Goal: Task Accomplishment & Management: Manage account settings

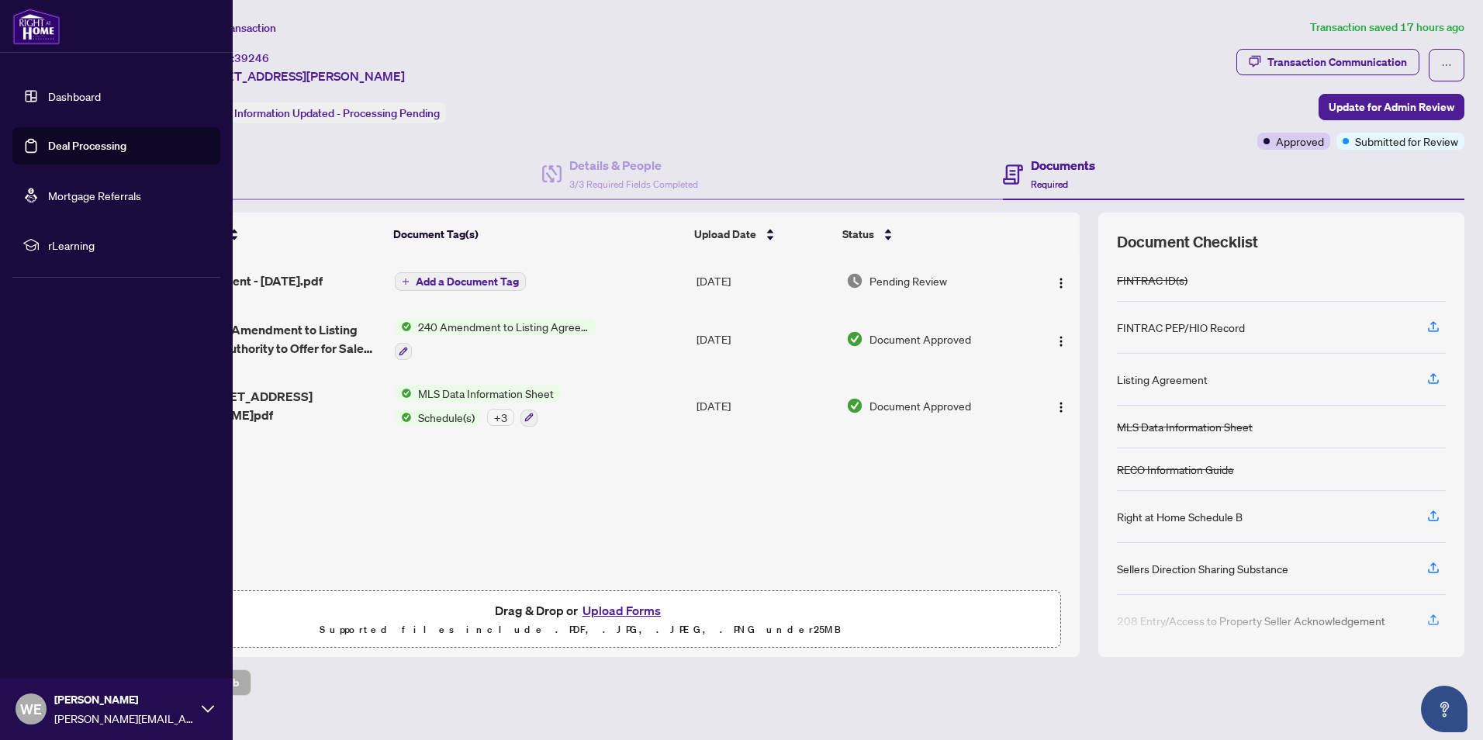
click at [60, 101] on link "Dashboard" at bounding box center [74, 96] width 53 height 14
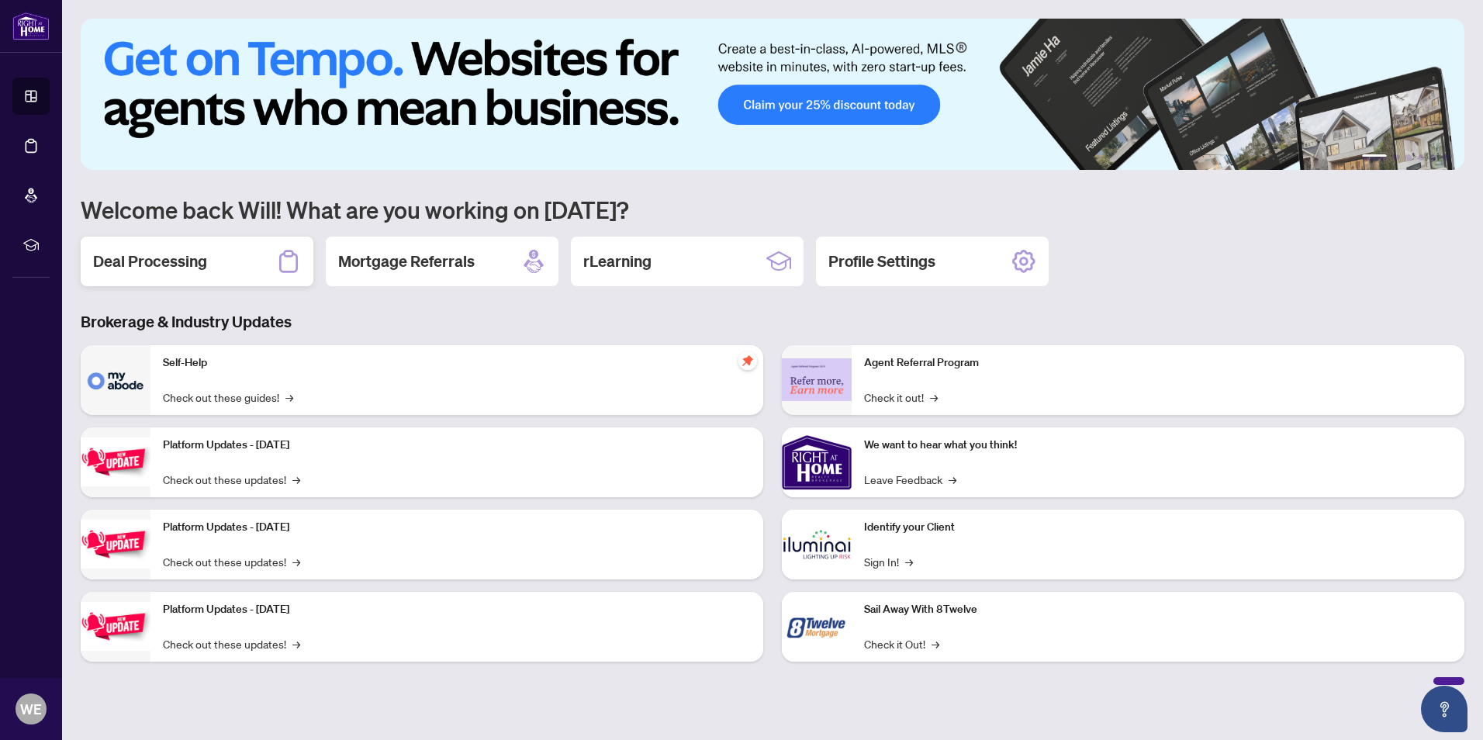
click at [150, 261] on h2 "Deal Processing" at bounding box center [150, 262] width 114 height 22
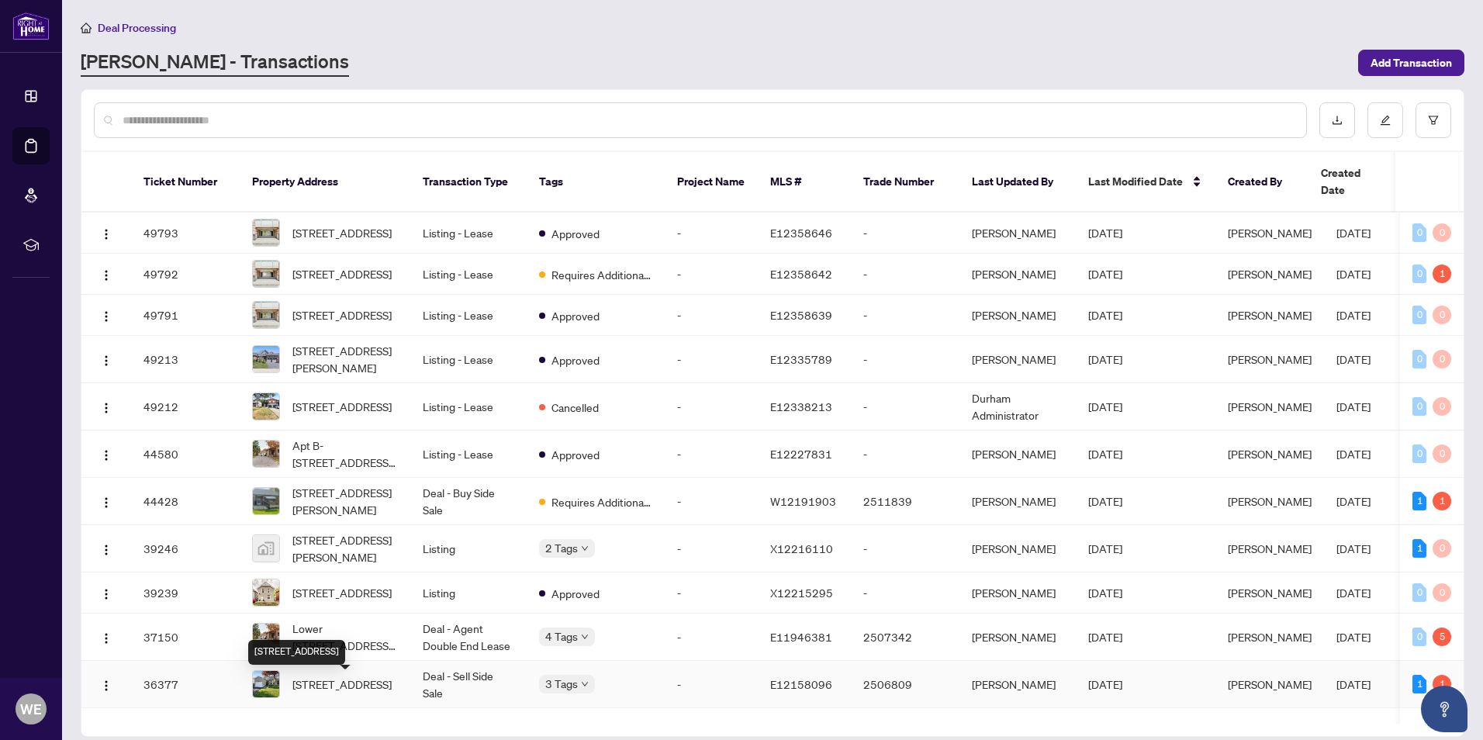
click at [334, 693] on span "[STREET_ADDRESS]" at bounding box center [341, 684] width 99 height 17
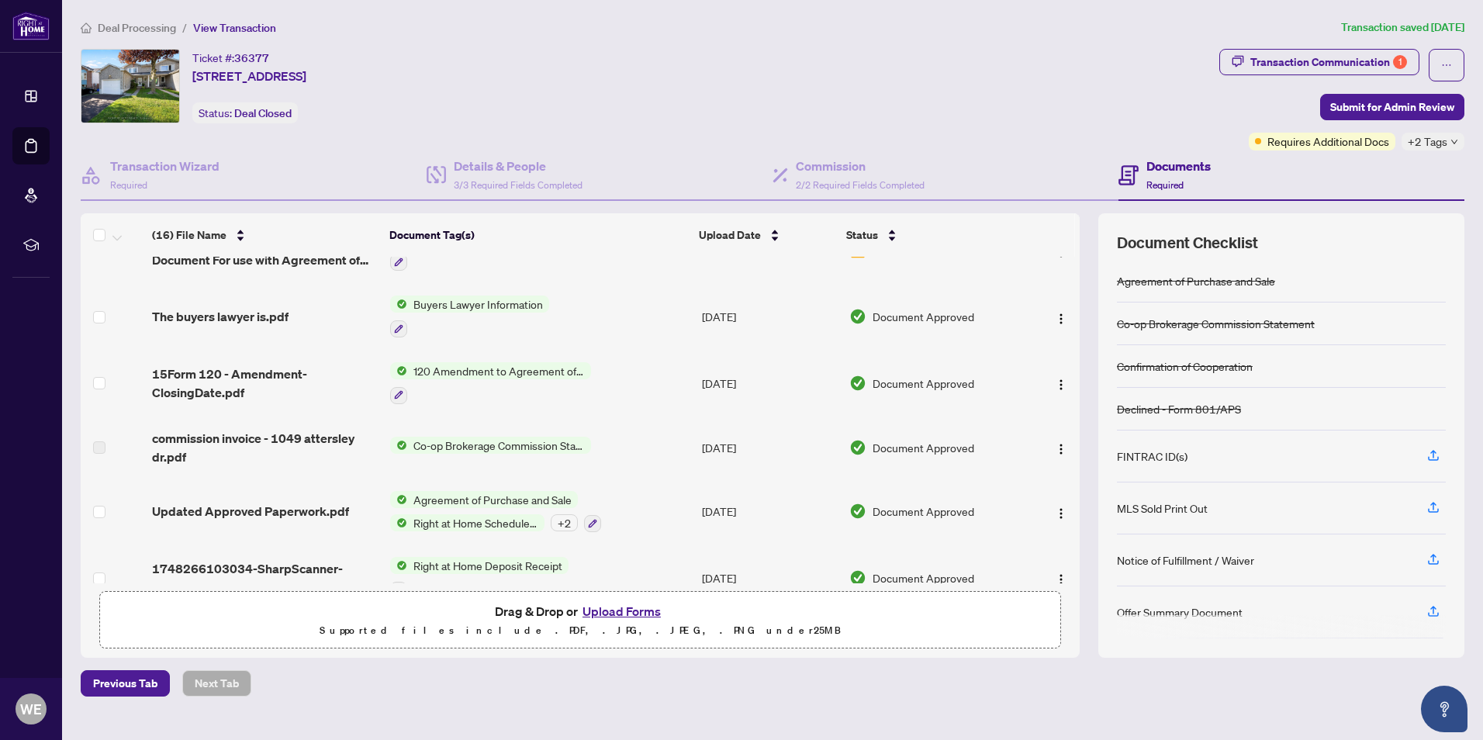
scroll to position [708, 0]
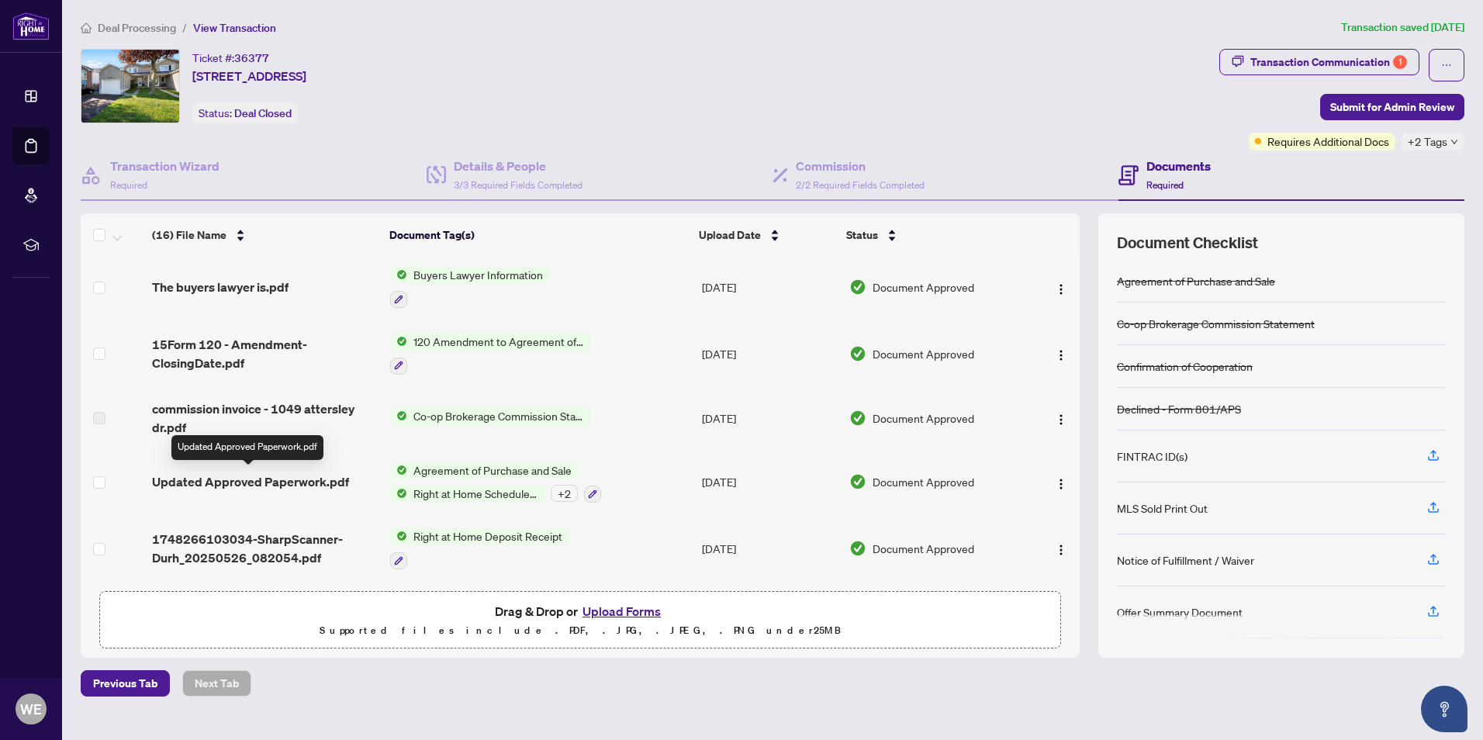
click at [267, 483] on span "Updated Approved Paperwork.pdf" at bounding box center [250, 481] width 197 height 19
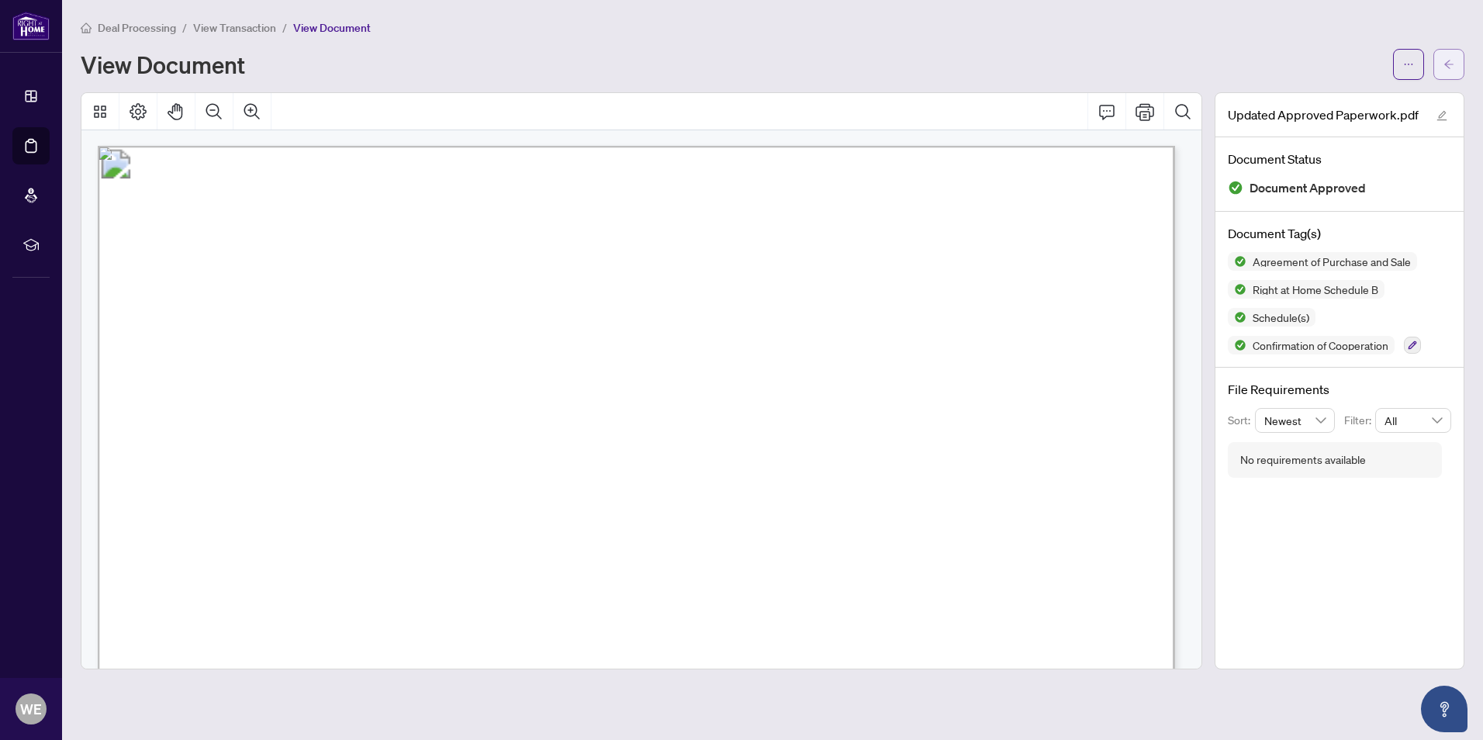
click at [1440, 61] on button "button" at bounding box center [1449, 64] width 31 height 31
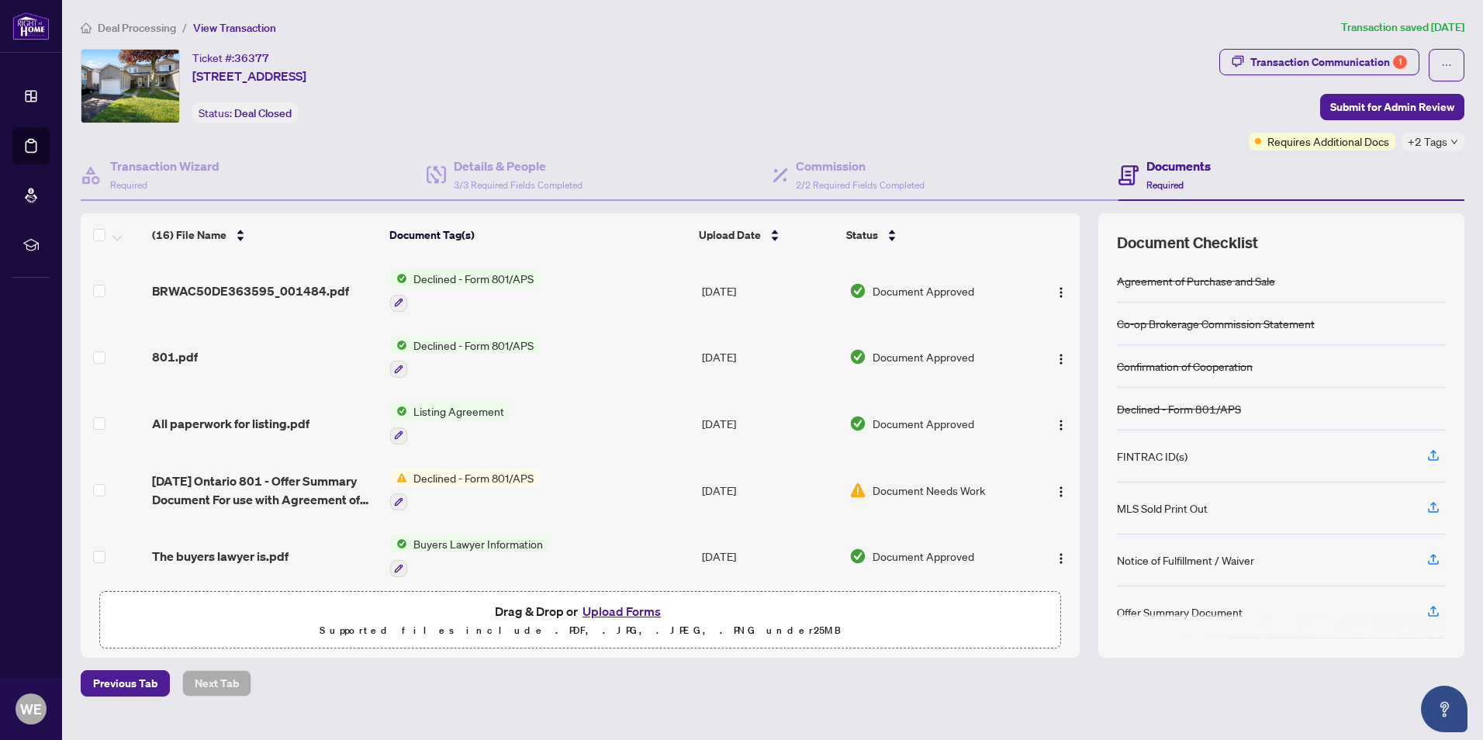
scroll to position [431, 0]
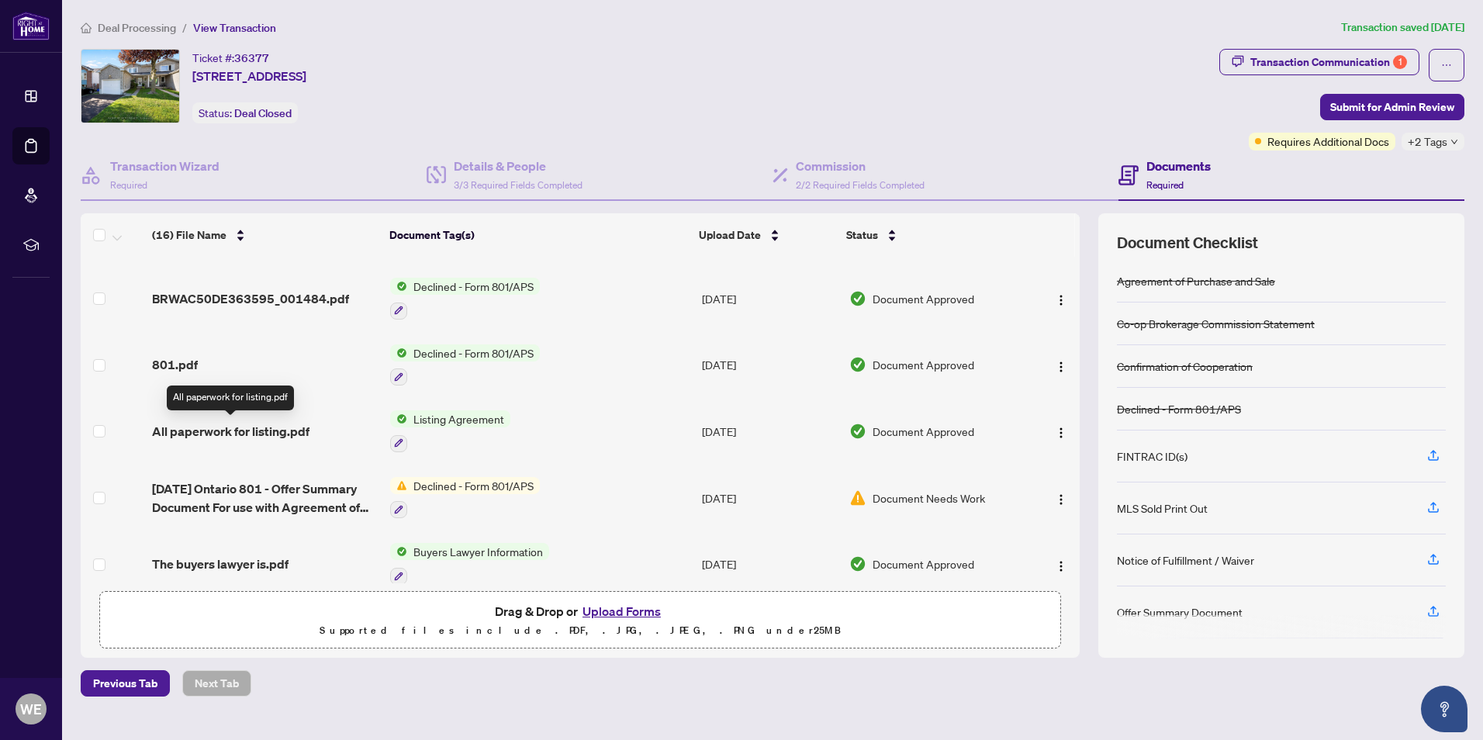
click at [215, 429] on span "All paperwork for listing.pdf" at bounding box center [230, 431] width 157 height 19
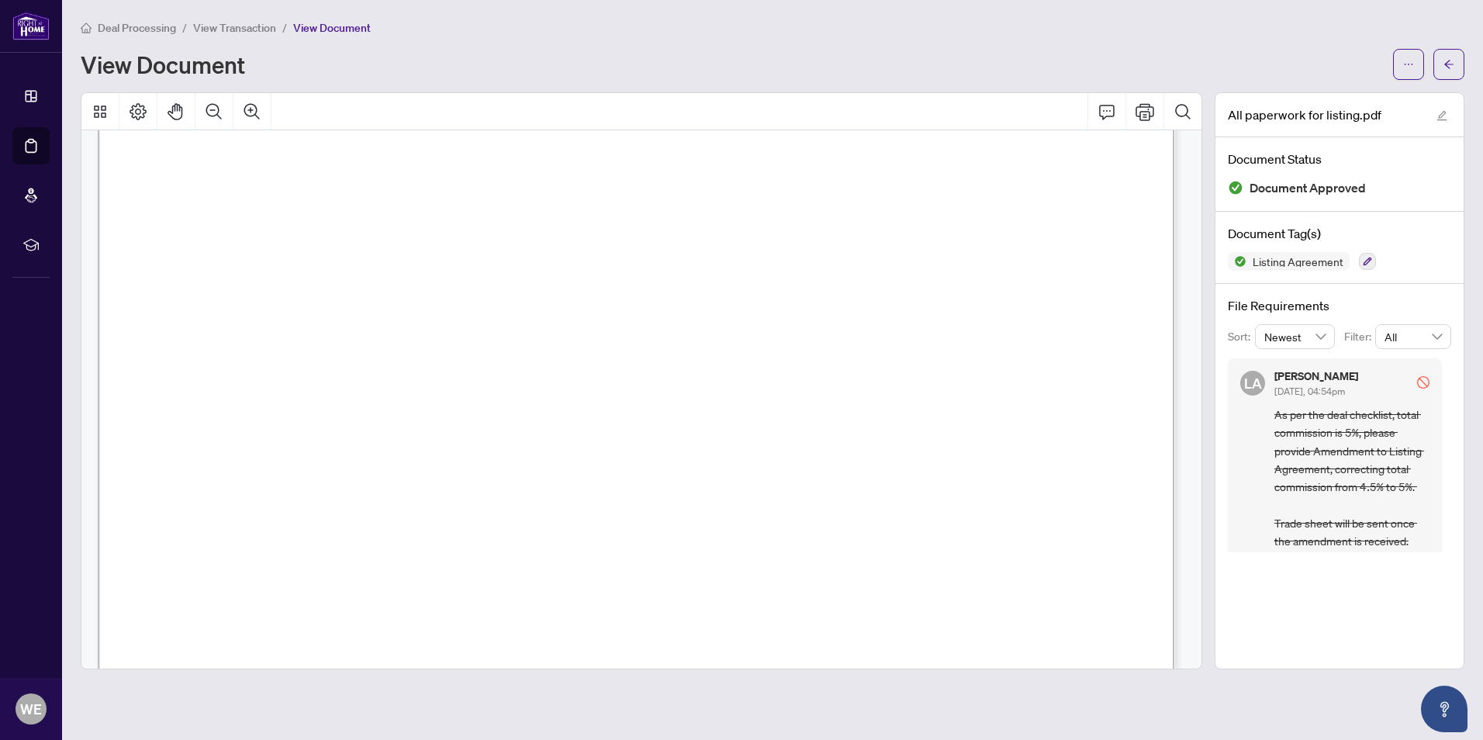
scroll to position [32581, 0]
